Goal: Task Accomplishment & Management: Complete application form

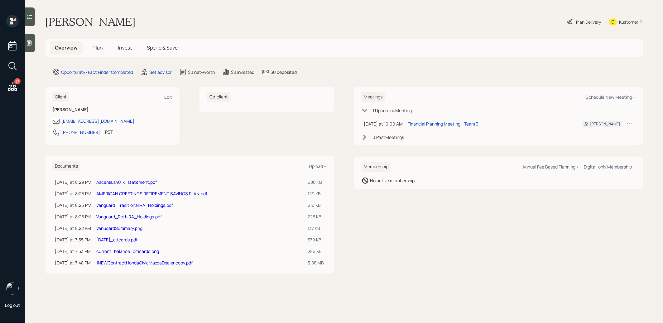
click at [32, 46] on icon at bounding box center [29, 43] width 6 height 6
click at [112, 182] on link "Ascensus401k_statement.pdf" at bounding box center [126, 182] width 60 height 6
click at [98, 48] on span "Plan" at bounding box center [98, 47] width 10 height 7
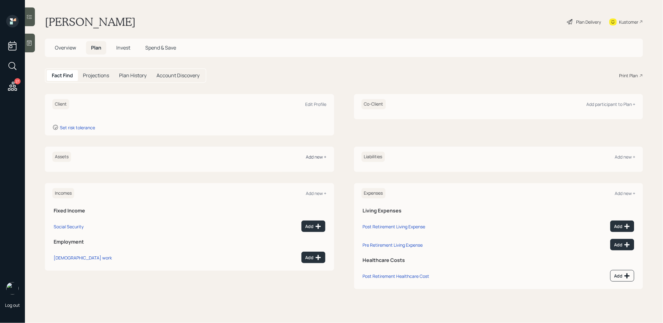
click at [312, 157] on div "Add new +" at bounding box center [316, 157] width 21 height 6
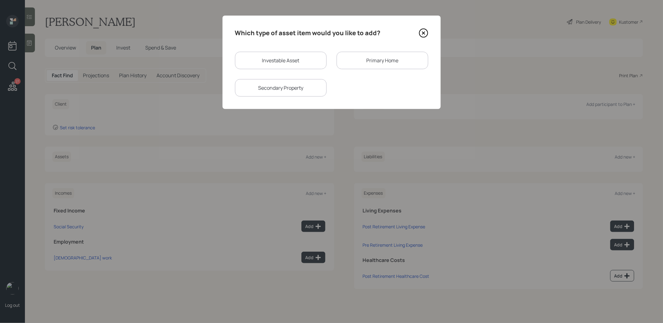
click at [257, 63] on div "Investable Asset" at bounding box center [281, 60] width 92 height 17
select select "taxable"
select select "balanced"
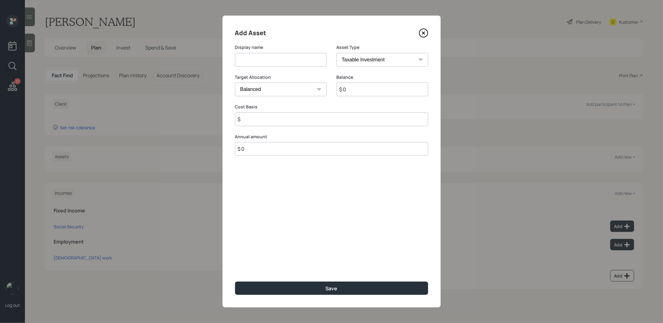
click at [254, 59] on input at bounding box center [281, 60] width 92 height 14
type input "401k"
click at [366, 92] on input "$ 0" at bounding box center [383, 90] width 92 height 14
type input "$ 64,000"
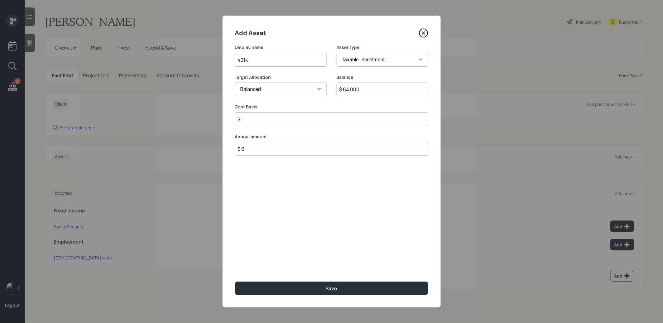
click at [379, 60] on select "SEP [PERSON_NAME] IRA 401(k) [PERSON_NAME] 401(k) 403(b) [PERSON_NAME] 403(b) 4…" at bounding box center [383, 60] width 92 height 14
select select "company_sponsored"
click at [337, 53] on select "SEP [PERSON_NAME] IRA 401(k) [PERSON_NAME] 401(k) 403(b) [PERSON_NAME] 403(b) 4…" at bounding box center [383, 60] width 92 height 14
click at [290, 116] on input "number" at bounding box center [276, 120] width 82 height 14
type input "0"
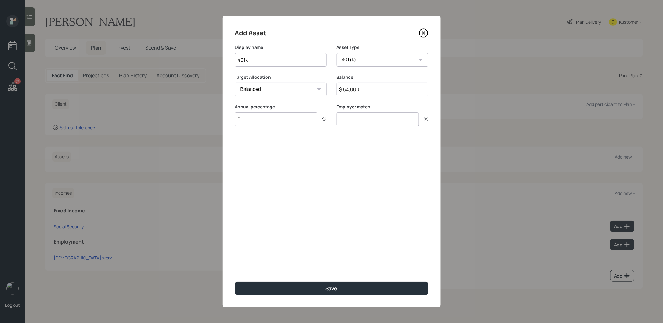
click at [366, 118] on input "number" at bounding box center [378, 120] width 82 height 14
type input "0"
click at [288, 287] on button "Save" at bounding box center [331, 288] width 193 height 13
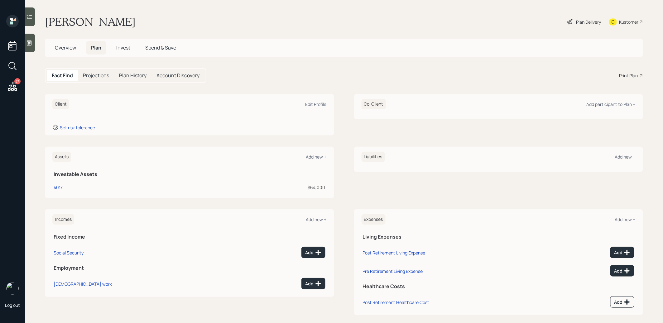
click at [65, 48] on span "Overview" at bounding box center [65, 47] width 21 height 7
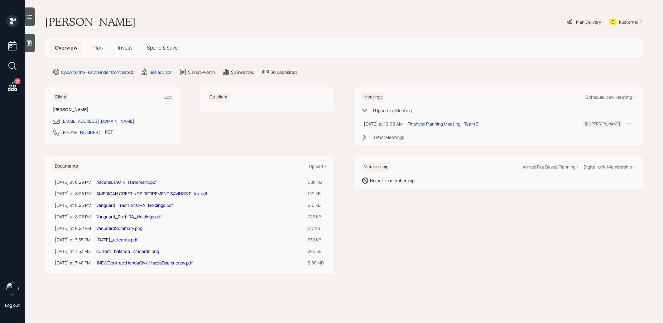
click at [133, 192] on link "AMERICAN GREETINGS RETIREMENT SAVINGS PLAN.pdf" at bounding box center [151, 194] width 111 height 6
click at [101, 50] on span "Plan" at bounding box center [98, 47] width 10 height 7
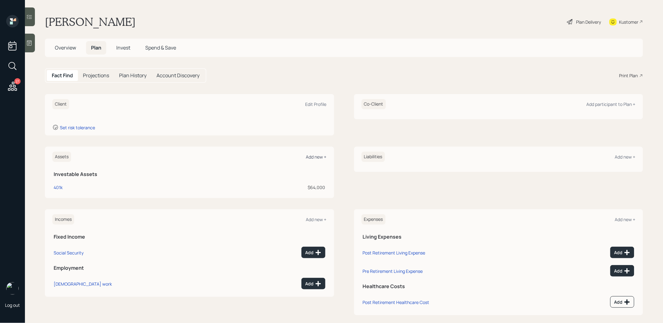
click at [312, 156] on div "Add new +" at bounding box center [316, 157] width 21 height 6
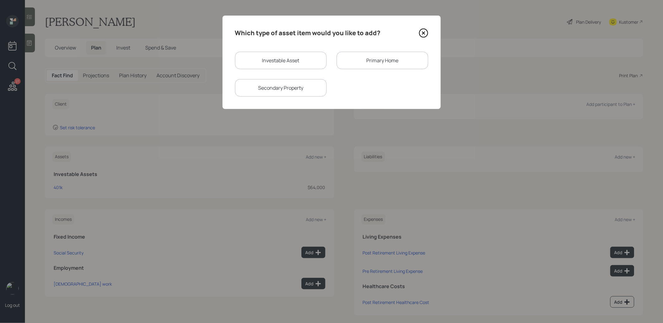
click at [266, 60] on div "Investable Asset" at bounding box center [281, 60] width 92 height 17
select select "taxable"
select select "balanced"
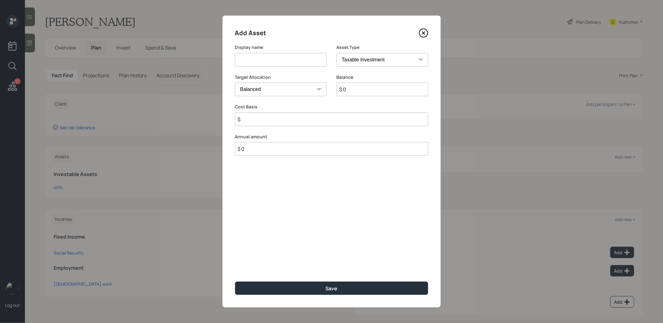
click at [263, 61] on input at bounding box center [281, 60] width 92 height 14
type input "Vanguard 401k"
click at [360, 93] on input "$ 0" at bounding box center [383, 90] width 92 height 14
type input "$ 54,000"
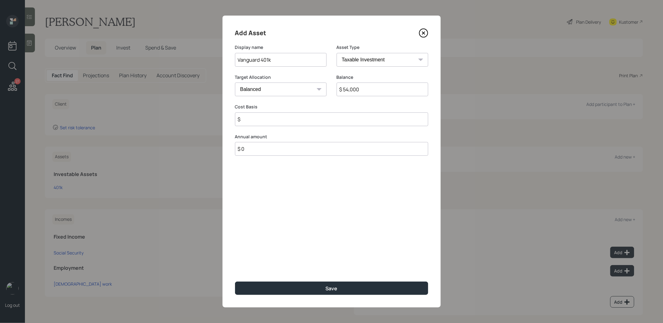
click at [370, 60] on select "SEP [PERSON_NAME] IRA 401(k) [PERSON_NAME] 401(k) 403(b) [PERSON_NAME] 403(b) 4…" at bounding box center [383, 60] width 92 height 14
select select "company_sponsored"
click at [337, 53] on select "SEP [PERSON_NAME] IRA 401(k) [PERSON_NAME] 401(k) 403(b) [PERSON_NAME] 403(b) 4…" at bounding box center [383, 60] width 92 height 14
click at [270, 122] on input "number" at bounding box center [276, 120] width 82 height 14
type input "0"
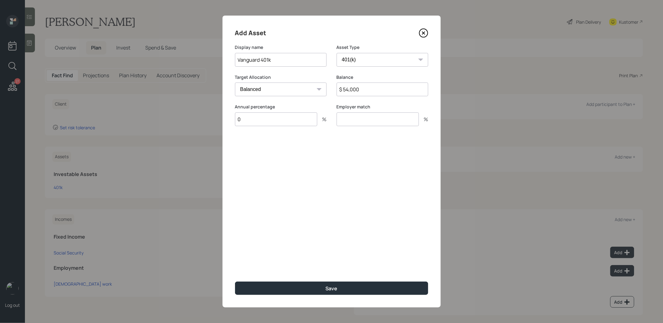
click at [359, 117] on input "number" at bounding box center [378, 120] width 82 height 14
type input "0"
click at [278, 288] on button "Save" at bounding box center [331, 288] width 193 height 13
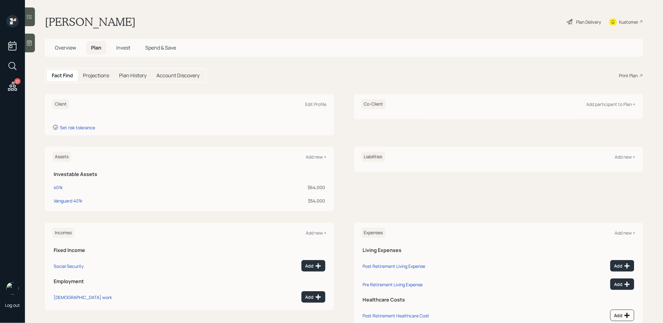
click at [58, 187] on div "401k" at bounding box center [58, 187] width 9 height 7
select select "company_sponsored"
select select "balanced"
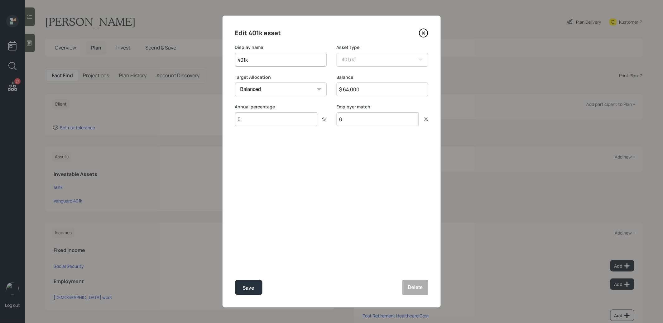
click at [237, 59] on input "401k" at bounding box center [281, 60] width 92 height 14
type input "Ascensus 401k"
click at [248, 289] on div "Save" at bounding box center [249, 288] width 12 height 8
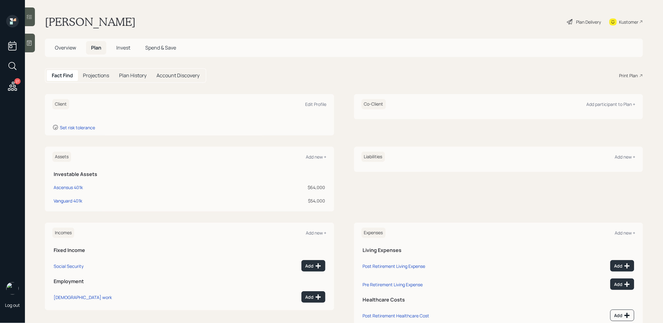
click at [63, 49] on span "Overview" at bounding box center [65, 47] width 21 height 7
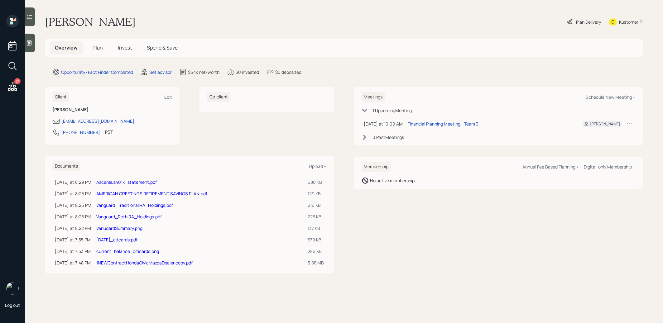
click at [133, 204] on link "Vanguard_TraditionalIRA_Holdings.pdf" at bounding box center [134, 205] width 77 height 6
click at [99, 49] on span "Plan" at bounding box center [98, 47] width 10 height 7
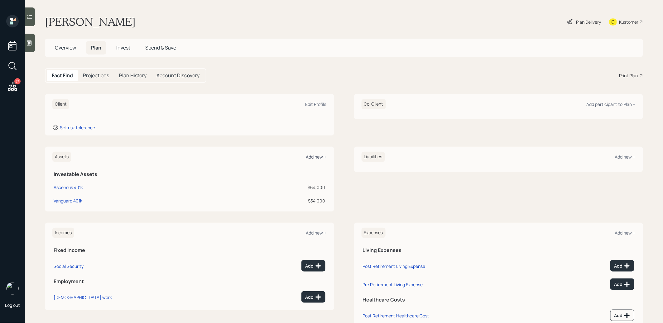
click at [319, 155] on div "Add new +" at bounding box center [316, 157] width 21 height 6
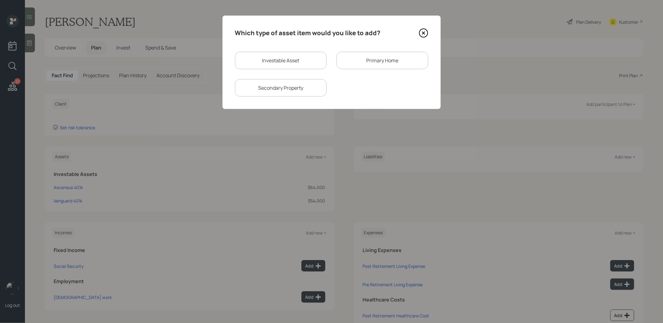
click at [278, 60] on div "Investable Asset" at bounding box center [281, 60] width 92 height 17
select select "taxable"
select select "balanced"
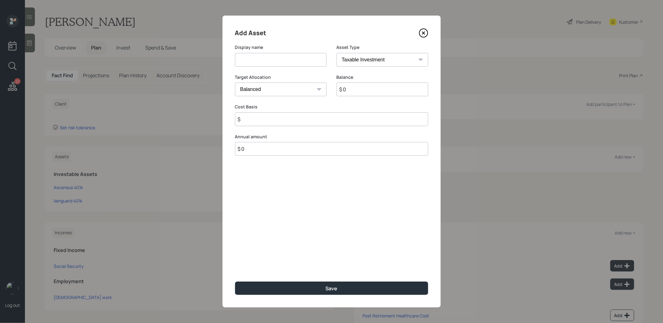
click at [274, 62] on input at bounding box center [281, 60] width 92 height 14
type input "Vanguard IRA"
click at [368, 94] on input "$ 0" at bounding box center [383, 90] width 92 height 14
type input "$ 80,000"
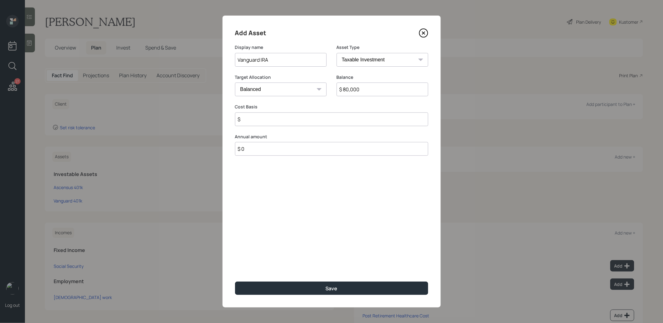
click at [357, 57] on select "SEP IRA IRA Roth IRA 401(k) Roth 401(k) 403(b) Roth 403(b) 457(b) Roth 457(b) H…" at bounding box center [383, 60] width 92 height 14
select select "ira"
click at [337, 53] on select "SEP IRA IRA Roth IRA 401(k) Roth 401(k) 403(b) Roth 403(b) 457(b) Roth 457(b) H…" at bounding box center [383, 60] width 92 height 14
click at [286, 119] on input "$" at bounding box center [331, 120] width 193 height 14
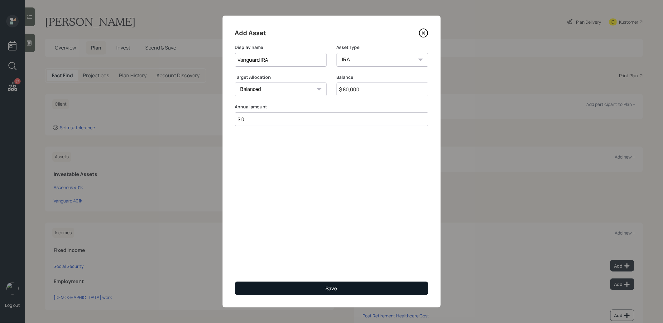
type input "$ 0"
click at [295, 288] on button "Save" at bounding box center [331, 288] width 193 height 13
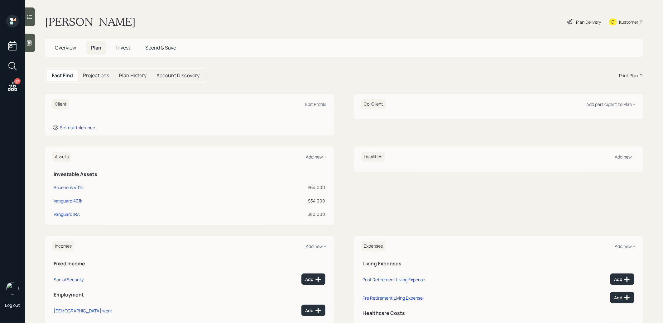
click at [64, 52] on h5 "Overview" at bounding box center [65, 47] width 31 height 13
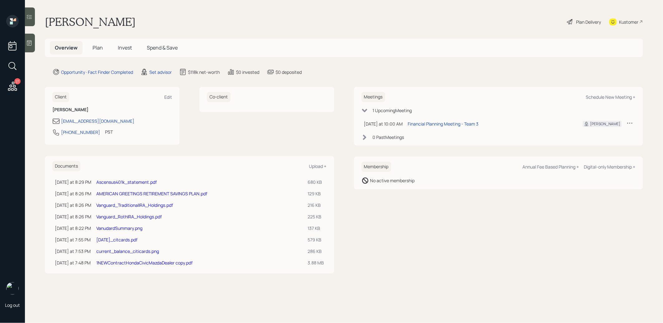
click at [112, 204] on link "Vanguard_TraditionalIRA_Holdings.pdf" at bounding box center [134, 205] width 77 height 6
click at [125, 217] on link "Vanguard_RothIRA_Holdings.pdf" at bounding box center [128, 217] width 65 height 6
click at [101, 47] on span "Plan" at bounding box center [98, 47] width 10 height 7
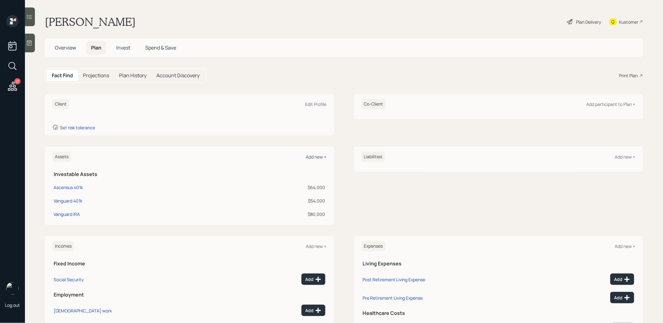
click at [319, 154] on div "Add new +" at bounding box center [316, 157] width 21 height 6
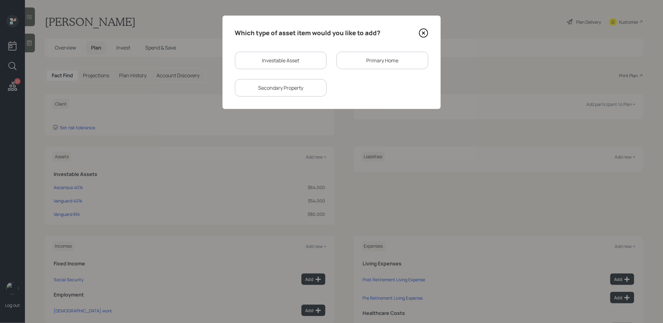
click at [261, 63] on div "Investable Asset" at bounding box center [281, 60] width 92 height 17
select select "taxable"
select select "balanced"
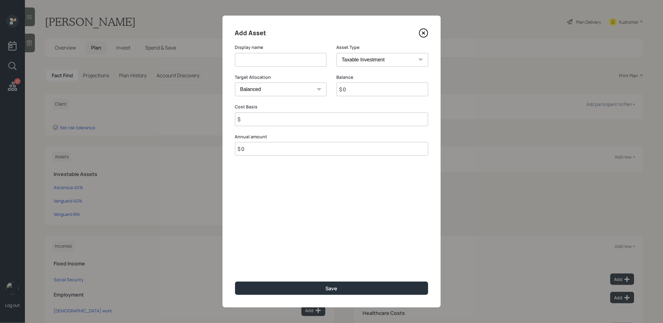
click at [266, 62] on input at bounding box center [281, 60] width 92 height 14
type input "Vanguard [PERSON_NAME]"
click at [370, 59] on select "SEP [PERSON_NAME] IRA 401(k) [PERSON_NAME] 401(k) 403(b) [PERSON_NAME] 403(b) 4…" at bounding box center [383, 60] width 92 height 14
select select "roth_ira"
click at [337, 53] on select "SEP [PERSON_NAME] IRA 401(k) [PERSON_NAME] 401(k) 403(b) [PERSON_NAME] 403(b) 4…" at bounding box center [383, 60] width 92 height 14
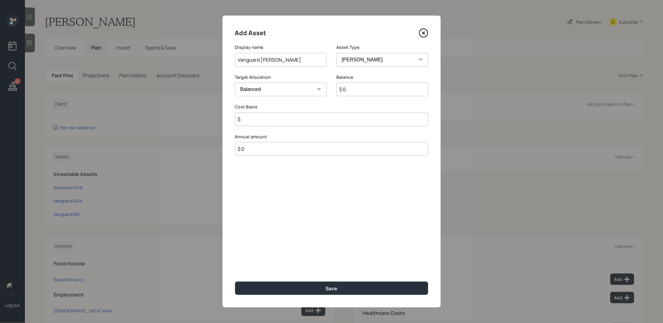
type input "$"
click at [353, 92] on input "$ 0" at bounding box center [383, 90] width 92 height 14
type input "$ 1,300"
click at [293, 119] on input "$" at bounding box center [331, 120] width 193 height 14
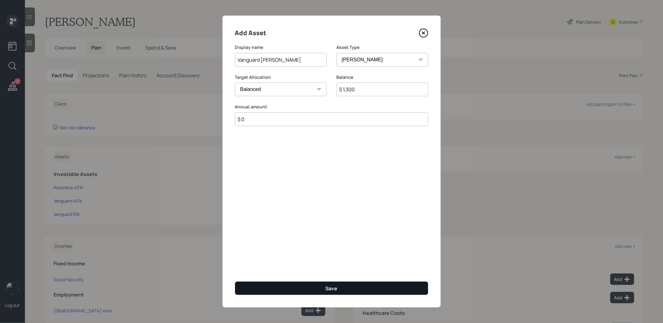
type input "$ 0"
click at [272, 289] on button "Save" at bounding box center [331, 288] width 193 height 13
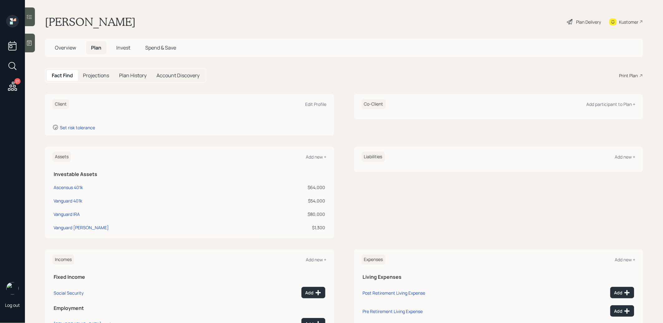
click at [11, 67] on icon at bounding box center [12, 65] width 11 height 11
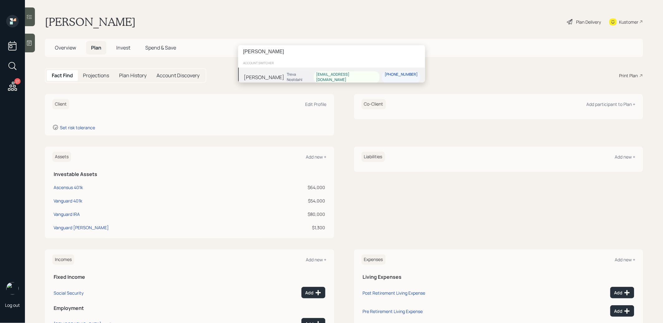
type input "[PERSON_NAME]"
click at [302, 73] on div "[PERSON_NAME] [PERSON_NAME] [EMAIL_ADDRESS][DOMAIN_NAME] [PHONE_NUMBER]" at bounding box center [331, 77] width 187 height 19
